Goal: Task Accomplishment & Management: Use online tool/utility

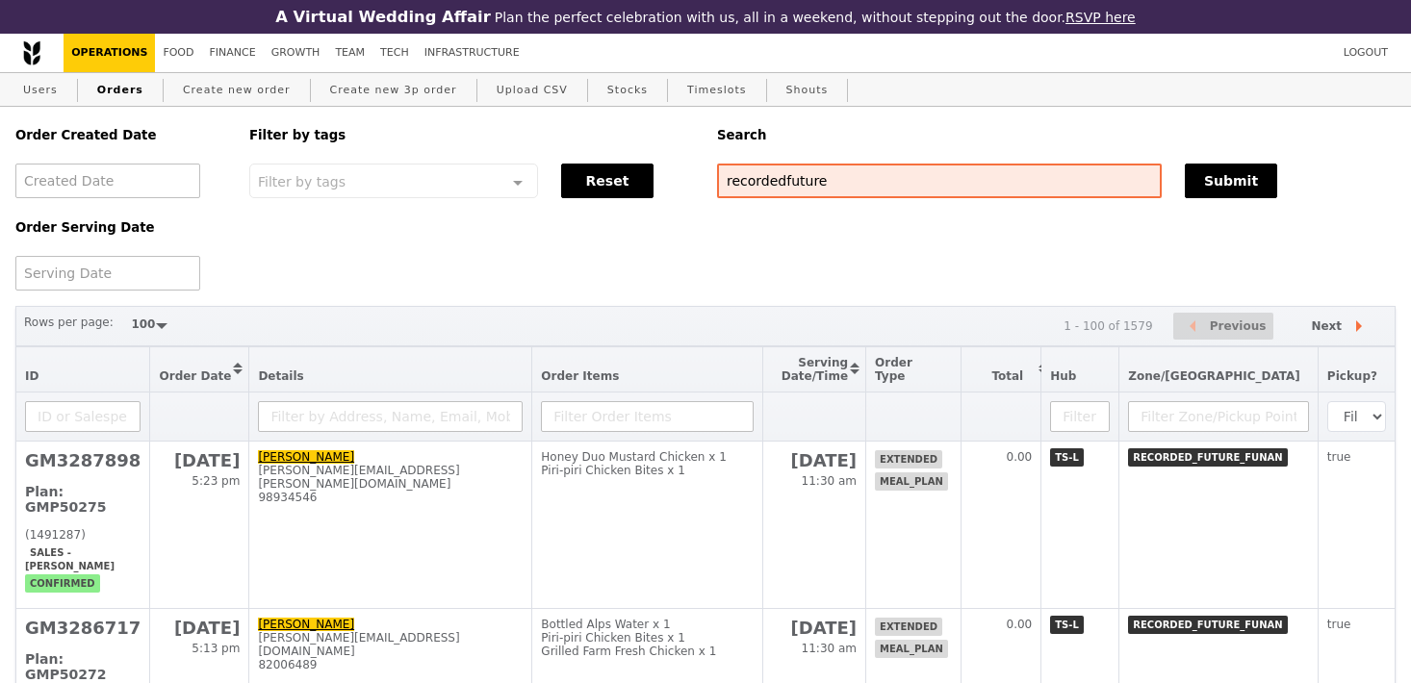
select select "100"
click at [87, 250] on div "Order Serving Date" at bounding box center [121, 243] width 234 height 91
click at [90, 270] on div at bounding box center [107, 273] width 185 height 35
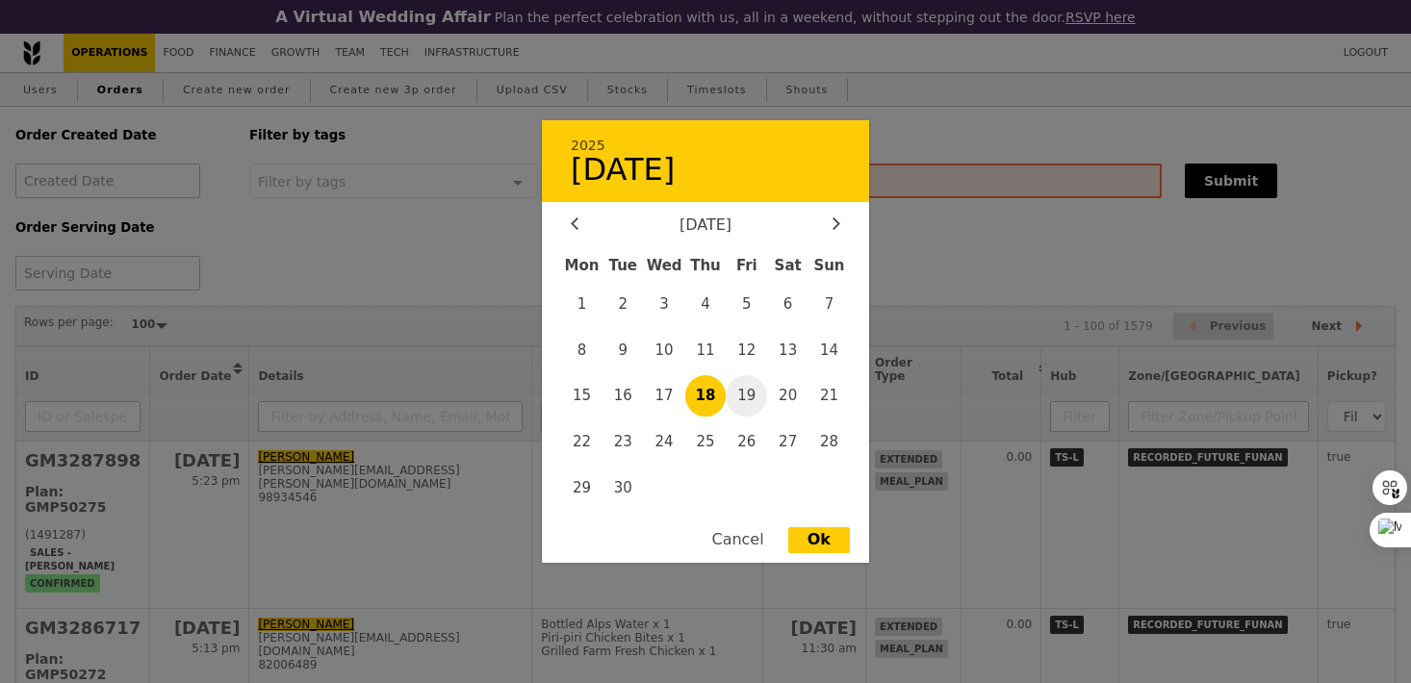
click at [752, 393] on span "19" at bounding box center [746, 395] width 41 height 41
type input "[DATE]"
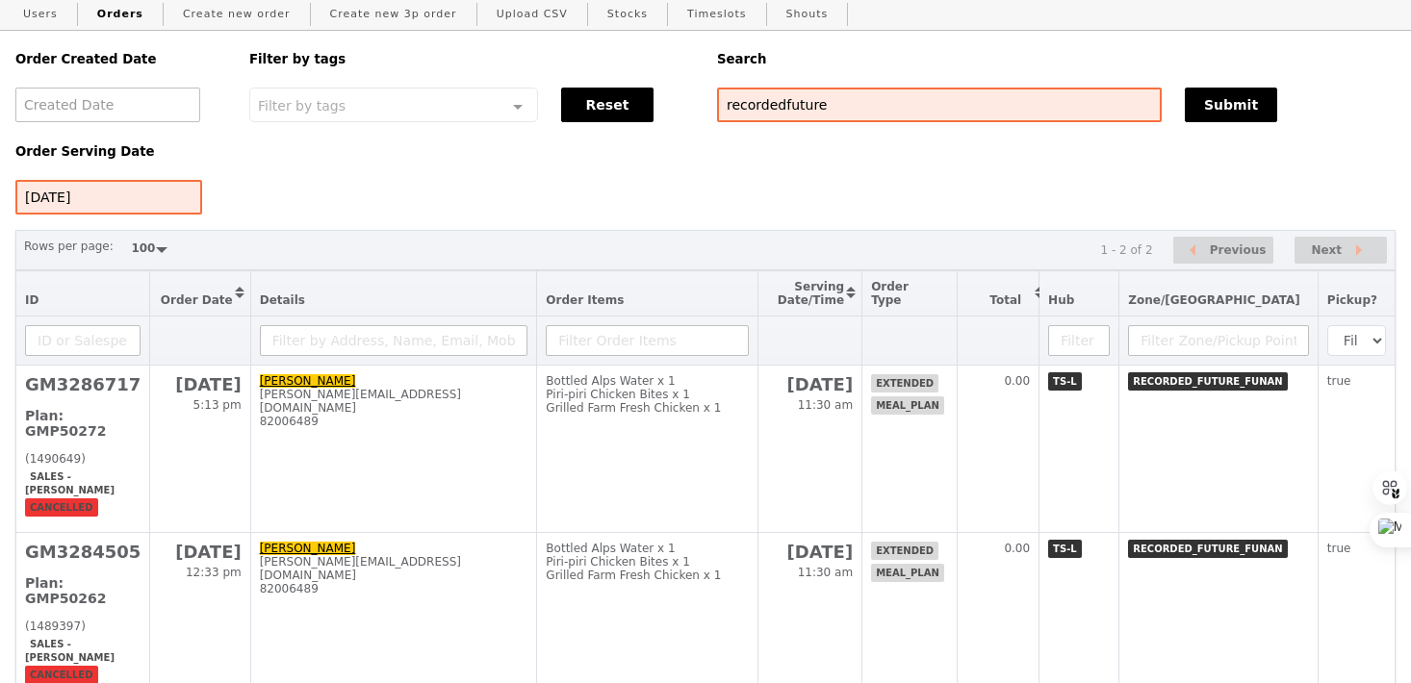
scroll to position [150, 0]
